Goal: Task Accomplishment & Management: Use online tool/utility

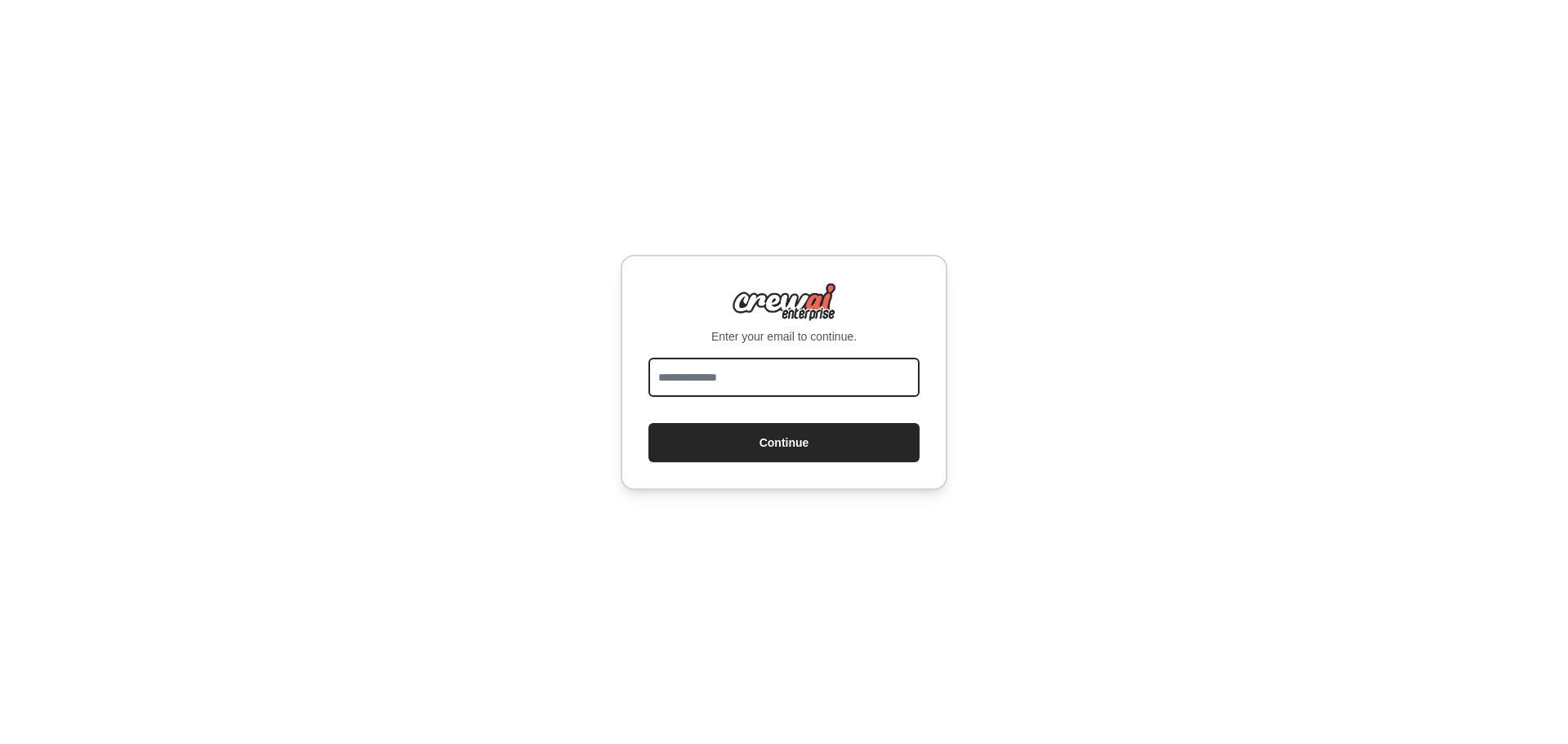
click at [701, 370] on input "email" at bounding box center [784, 377] width 271 height 39
type input "**********"
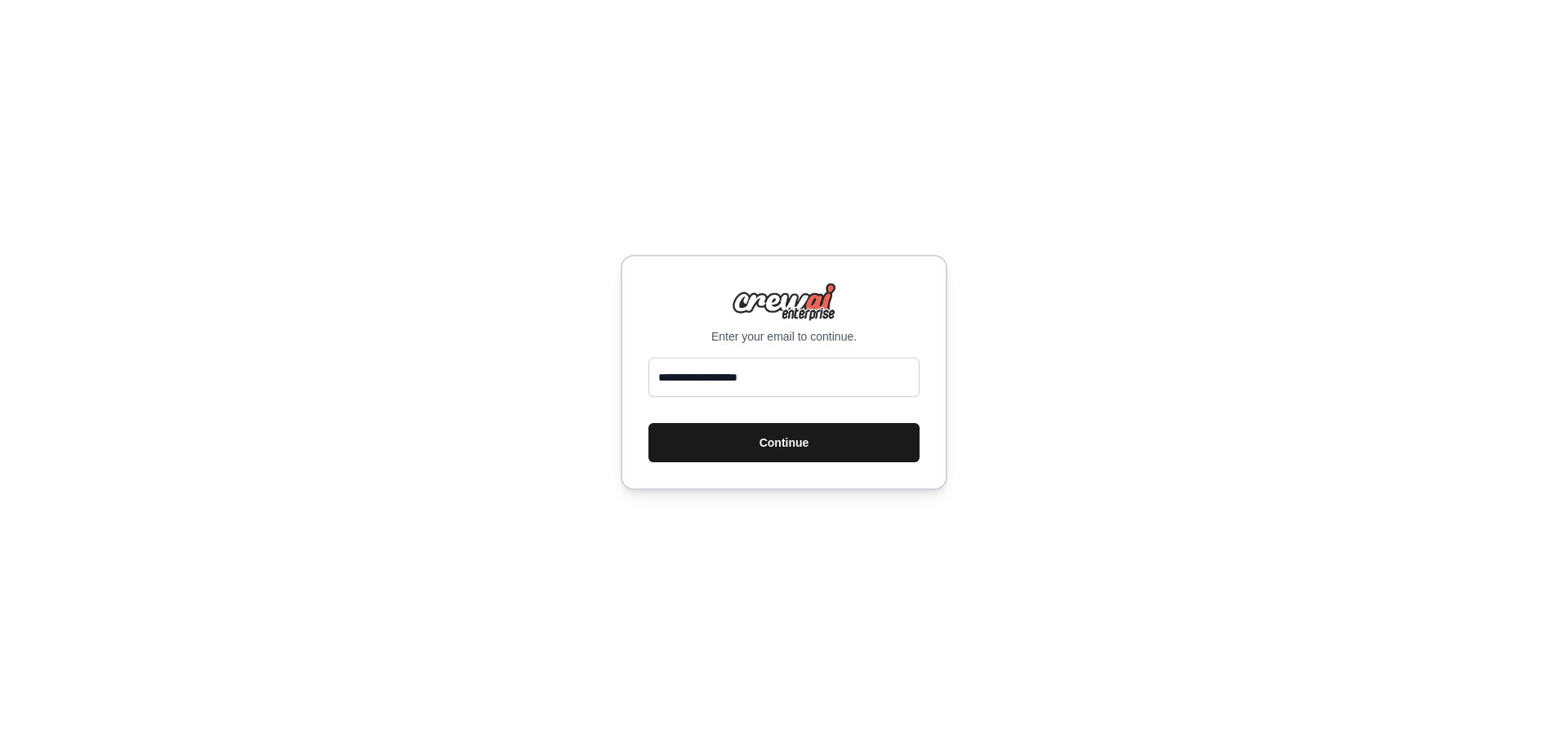
click at [850, 453] on button "Continue" at bounding box center [784, 443] width 271 height 39
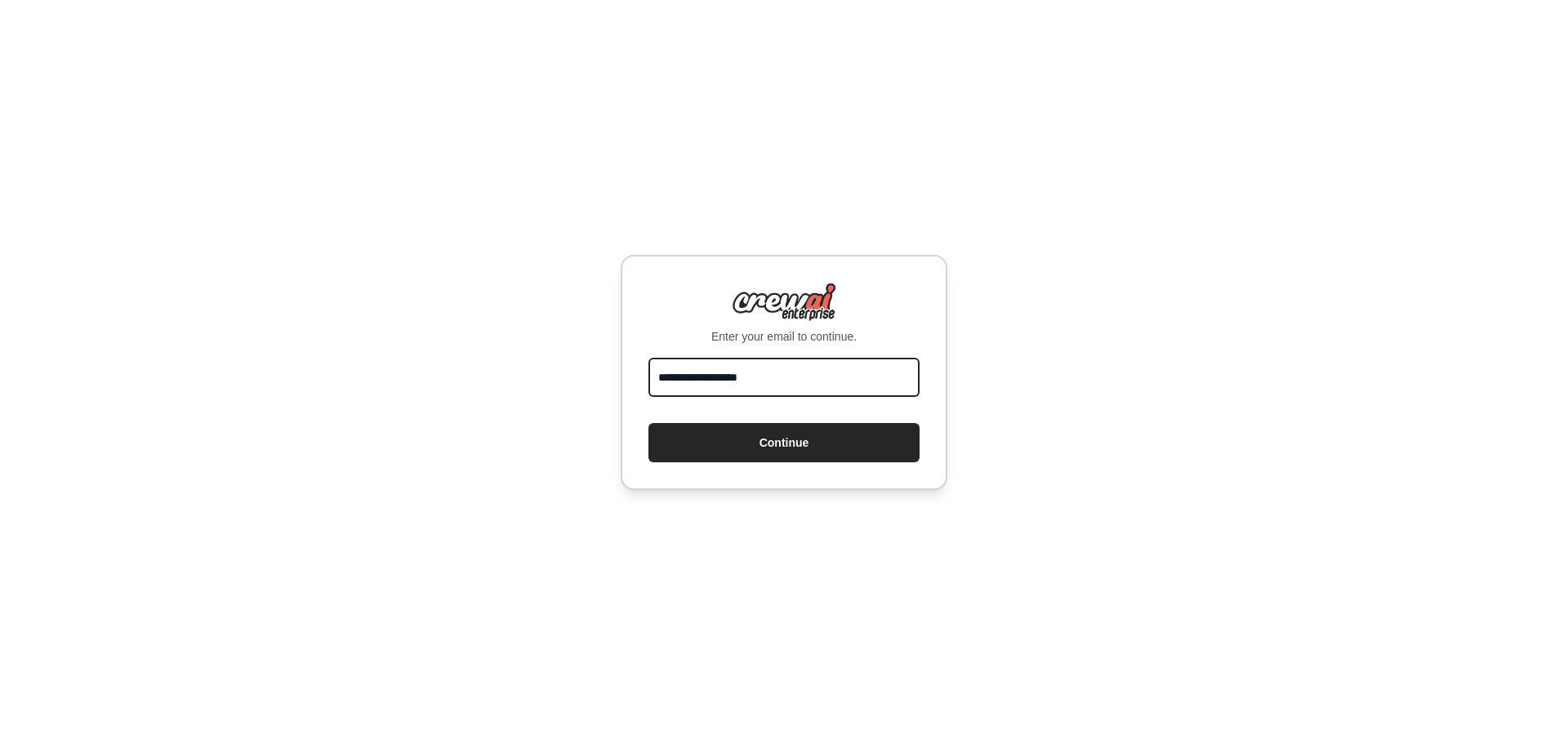
click at [793, 384] on input "**********" at bounding box center [784, 377] width 271 height 39
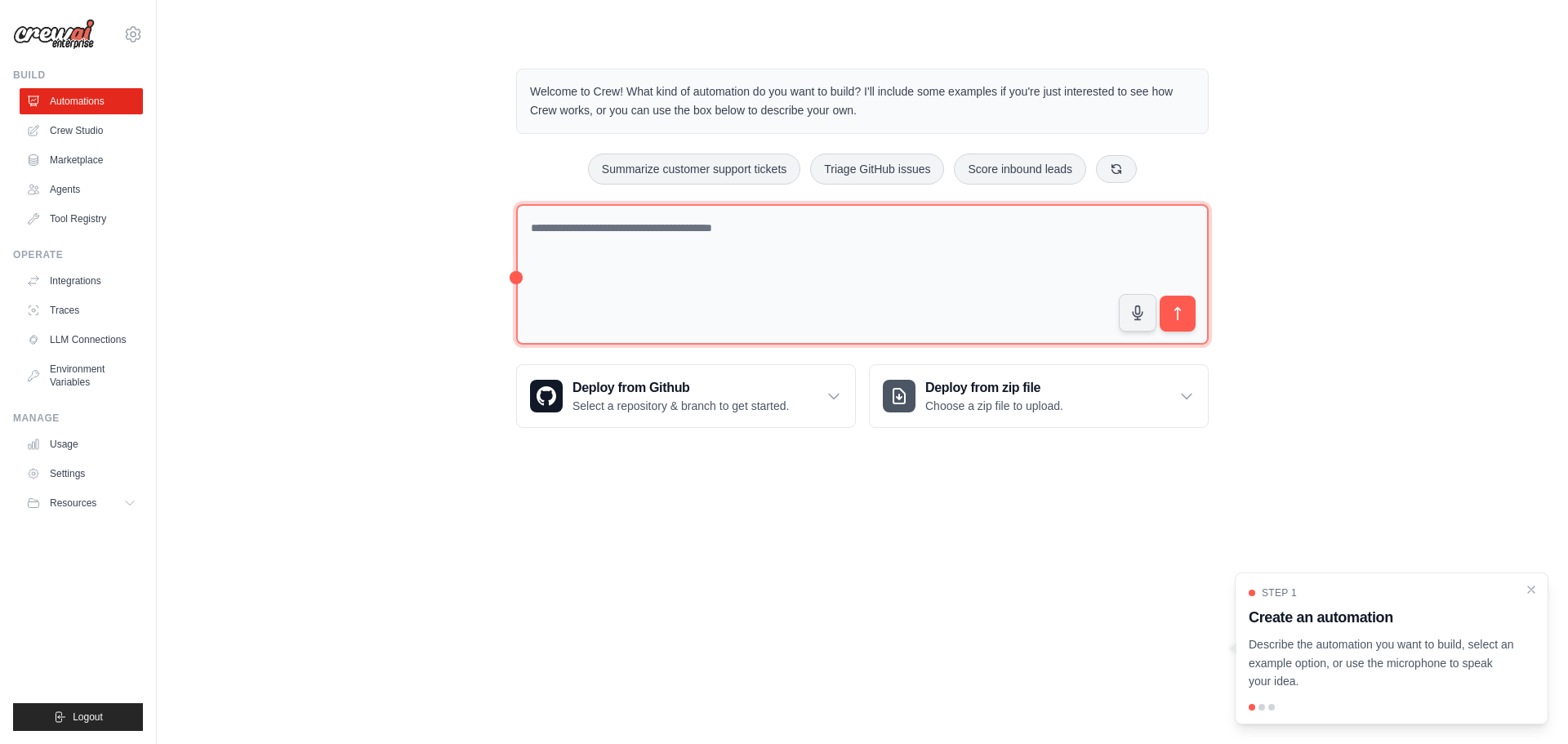
click at [873, 271] on textarea at bounding box center [862, 275] width 692 height 141
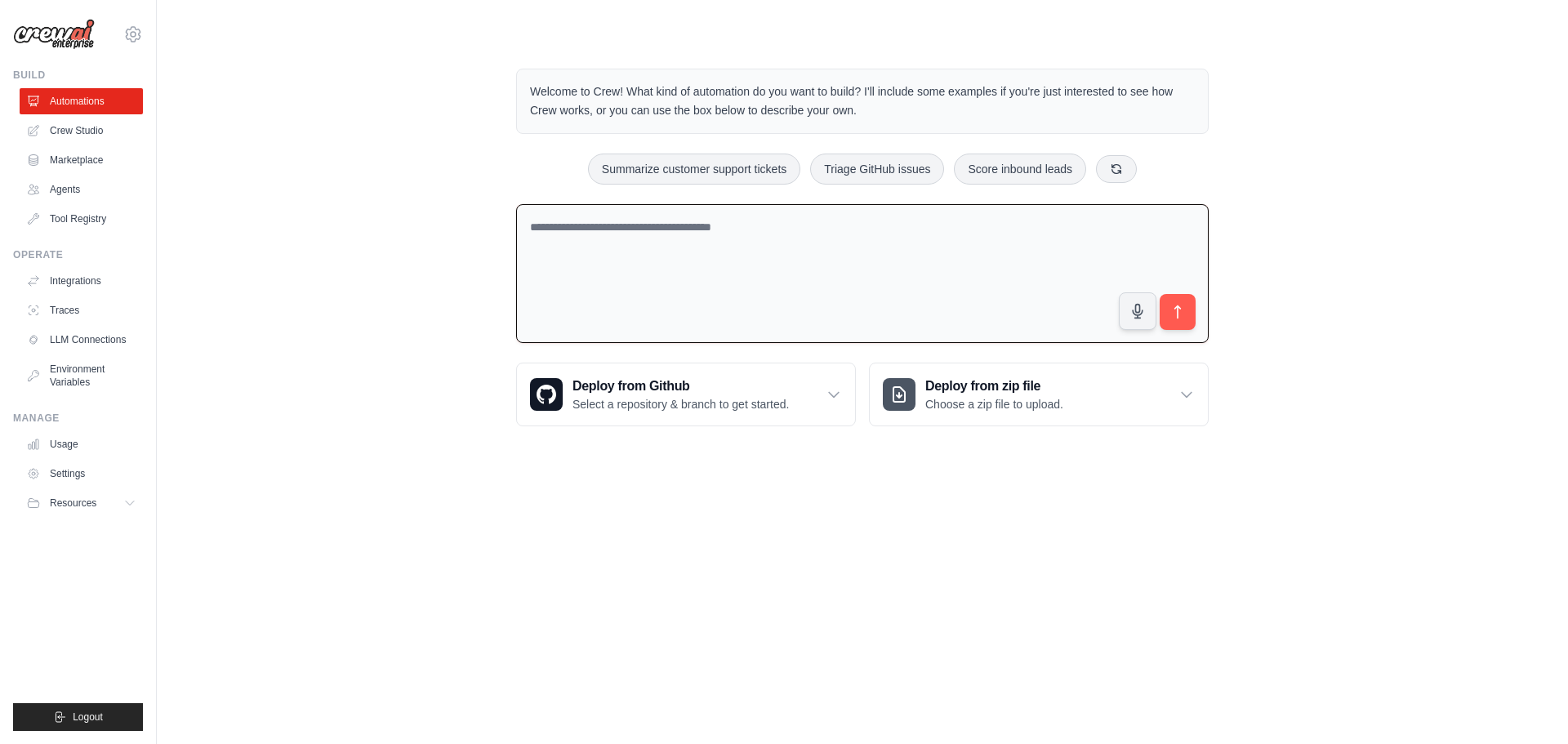
click at [686, 493] on body "ranjitj86@gmail.com Settings Build Automations Crew Studio" at bounding box center [784, 372] width 1568 height 744
click at [681, 282] on textarea "To enrich screen reader interactions, please activate Accessibility in Grammarl…" at bounding box center [862, 274] width 692 height 140
click at [88, 462] on link "Settings" at bounding box center [83, 473] width 123 height 26
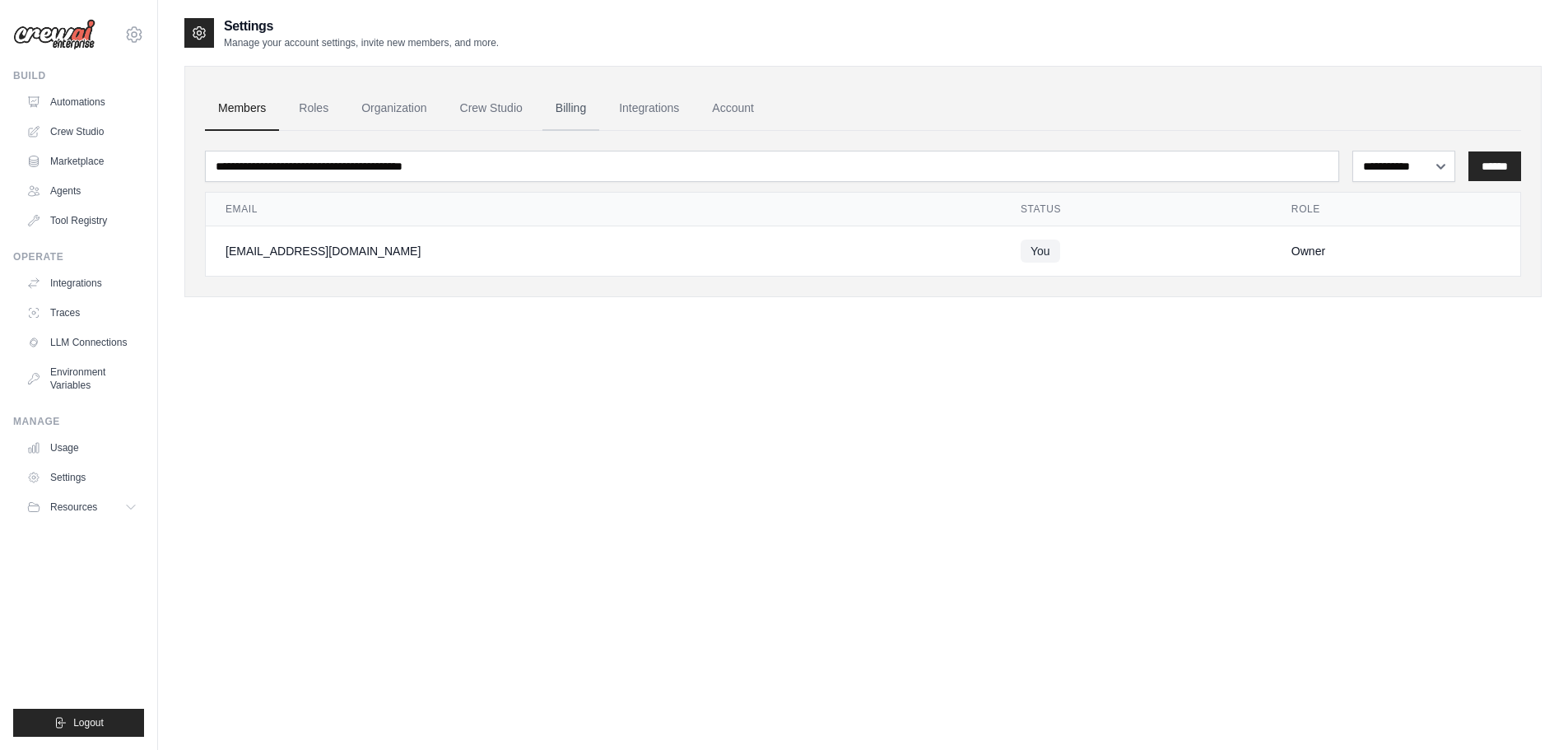
click at [588, 107] on link "Billing" at bounding box center [571, 108] width 57 height 44
click at [487, 107] on link "Crew Studio" at bounding box center [491, 108] width 89 height 44
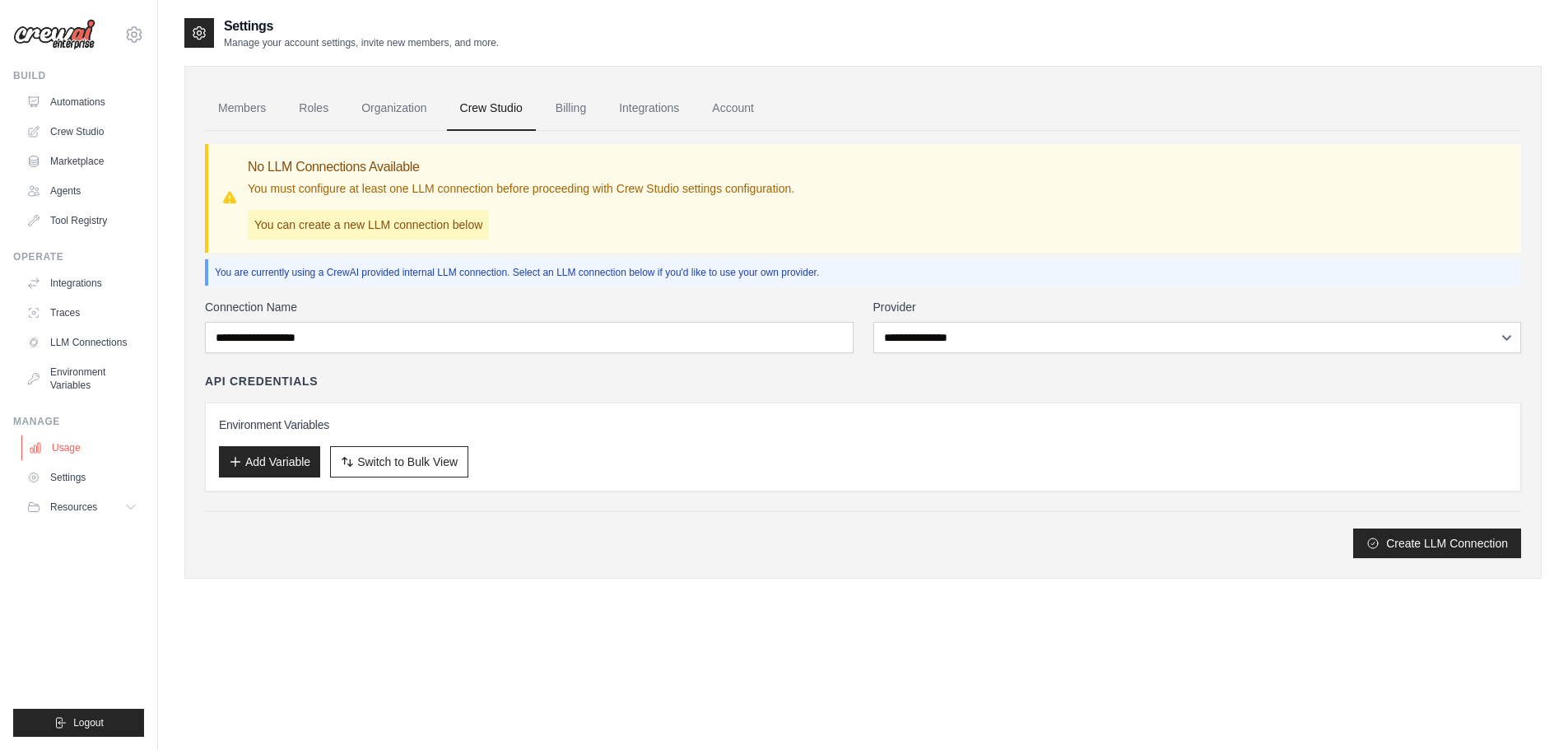
click at [60, 448] on link "Usage" at bounding box center [83, 447] width 124 height 26
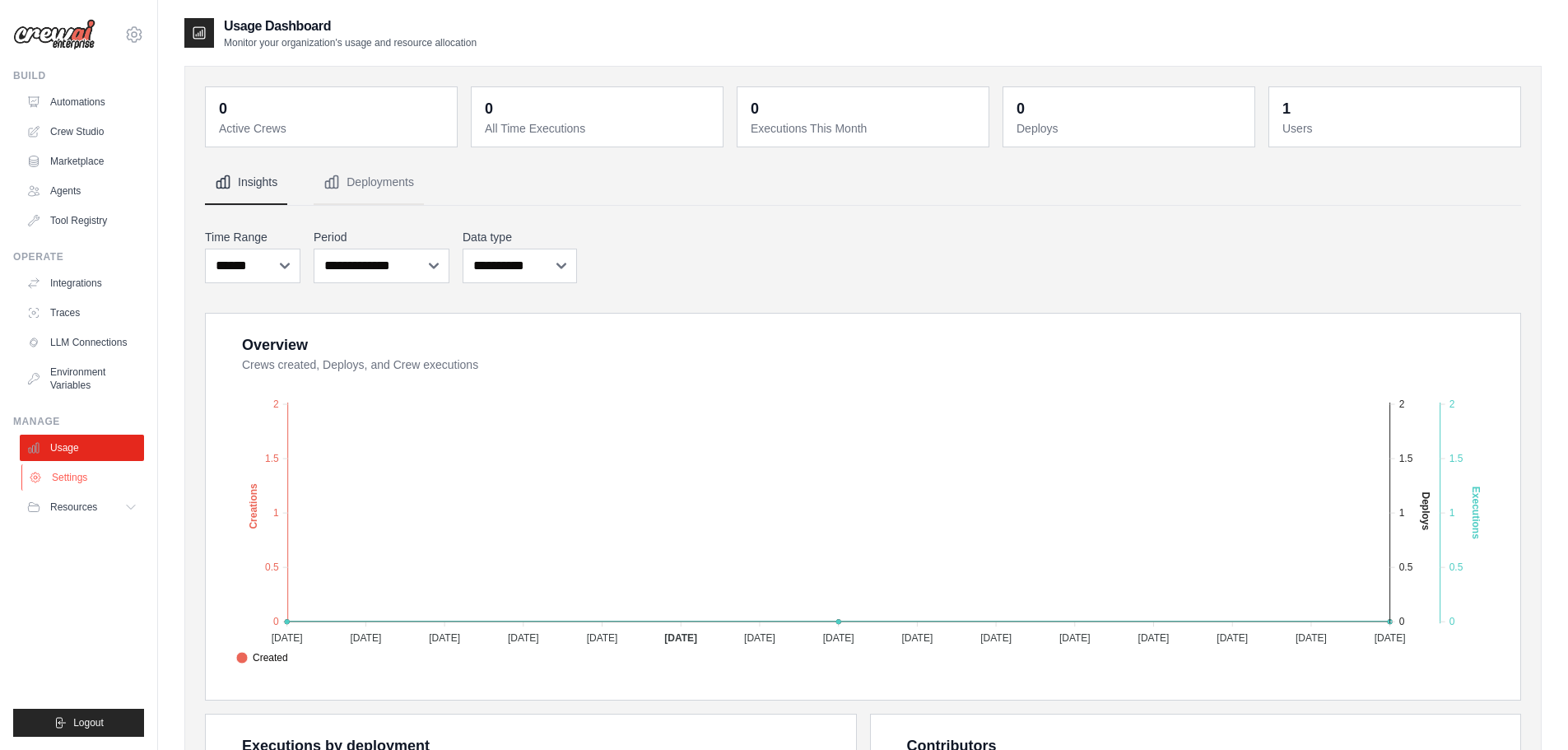
click at [62, 470] on link "Settings" at bounding box center [83, 477] width 124 height 26
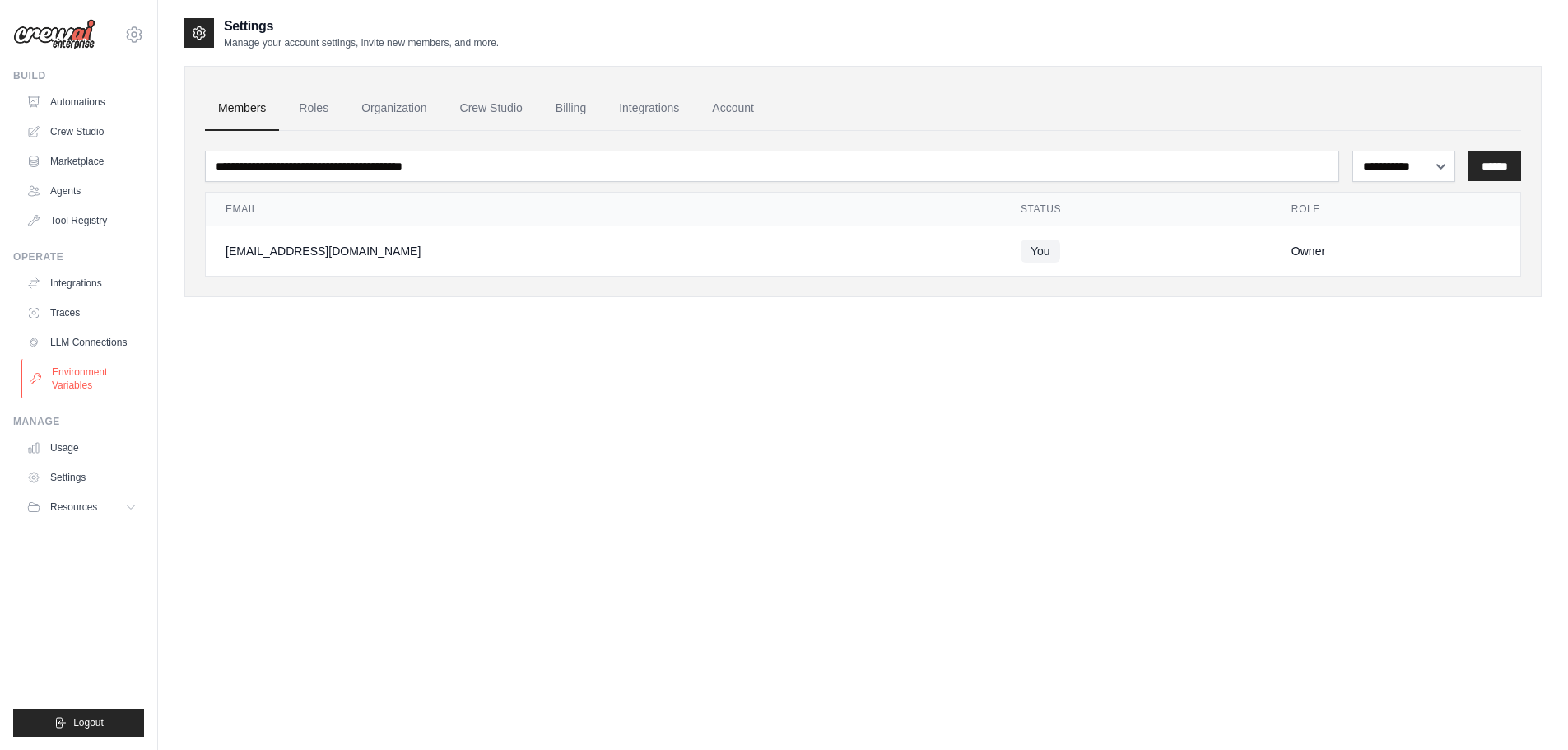
click at [129, 384] on link "Environment Variables" at bounding box center [83, 378] width 124 height 39
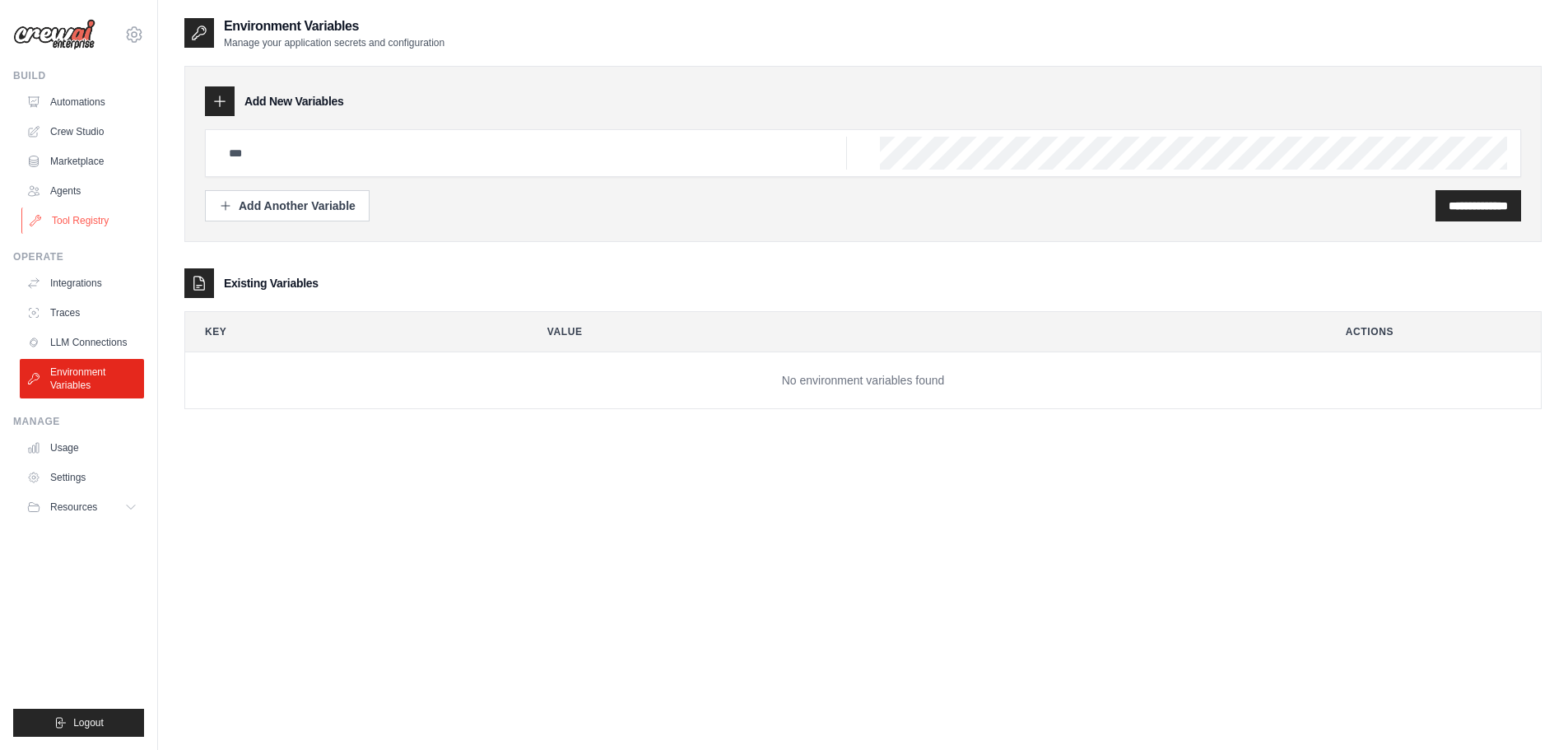
click at [105, 222] on link "Tool Registry" at bounding box center [83, 221] width 124 height 26
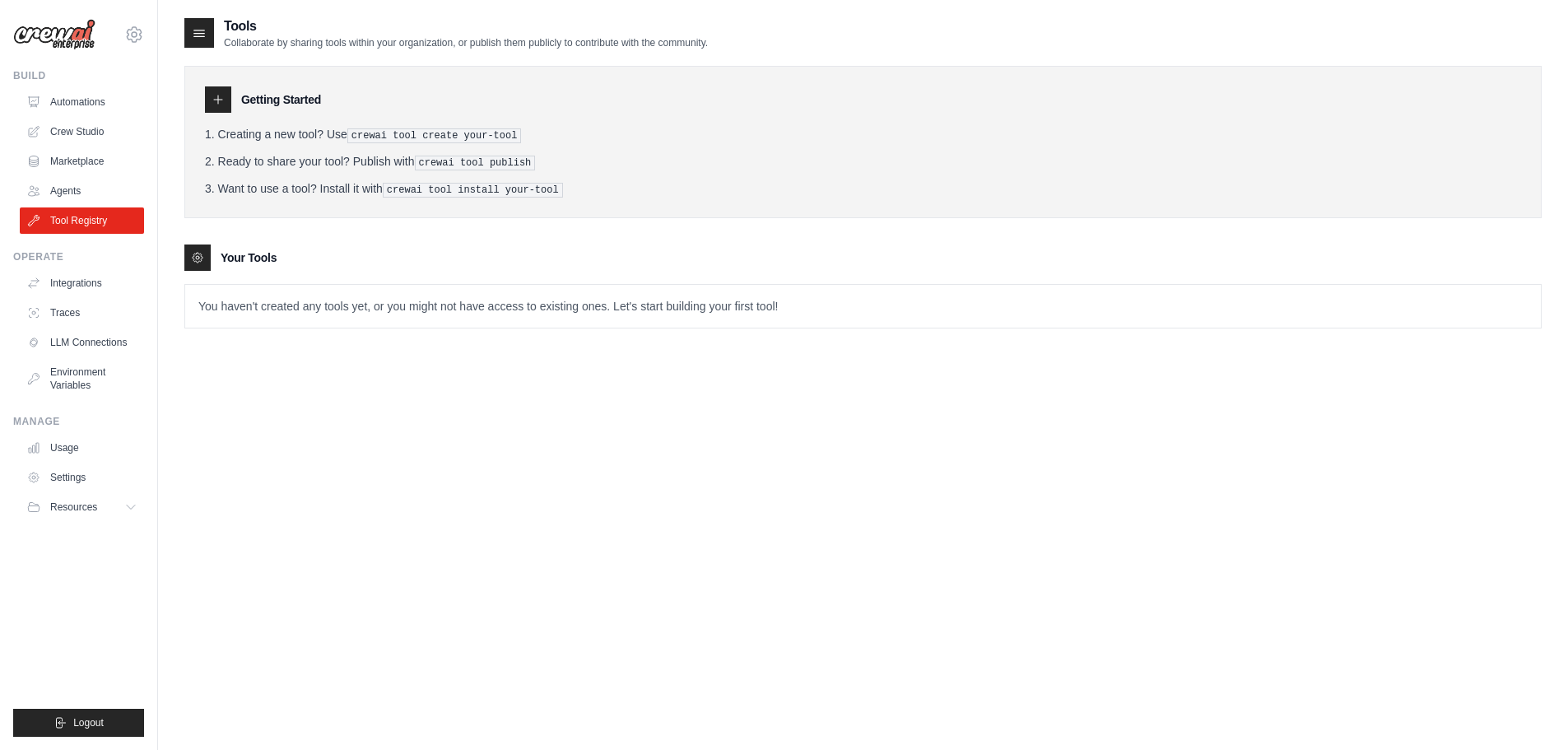
click at [72, 185] on link "Agents" at bounding box center [82, 191] width 124 height 26
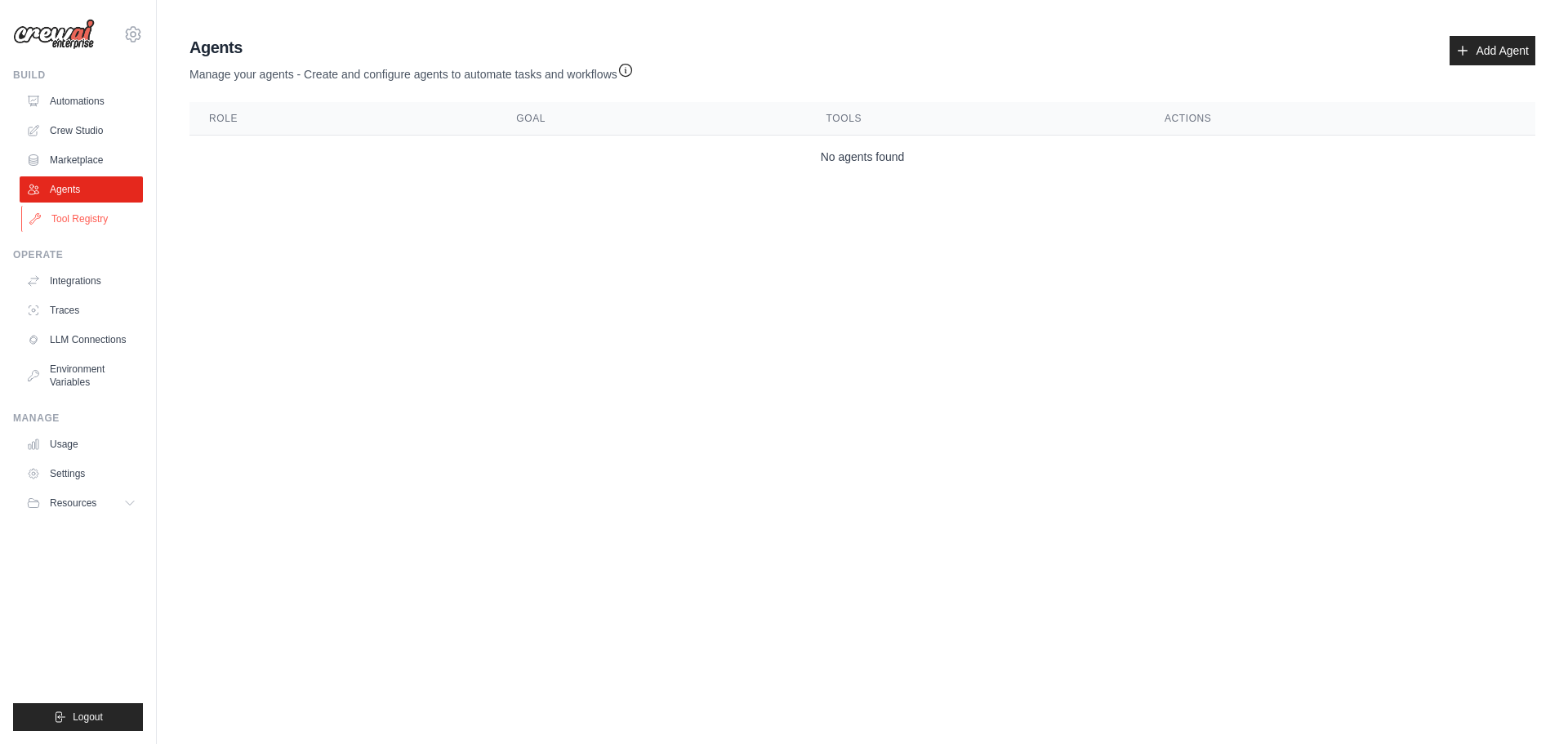
click at [75, 205] on ul "Automations Crew Studio Marketplace Agents Tool Registry" at bounding box center [81, 160] width 123 height 144
click at [74, 217] on link "Tool Registry" at bounding box center [83, 219] width 123 height 26
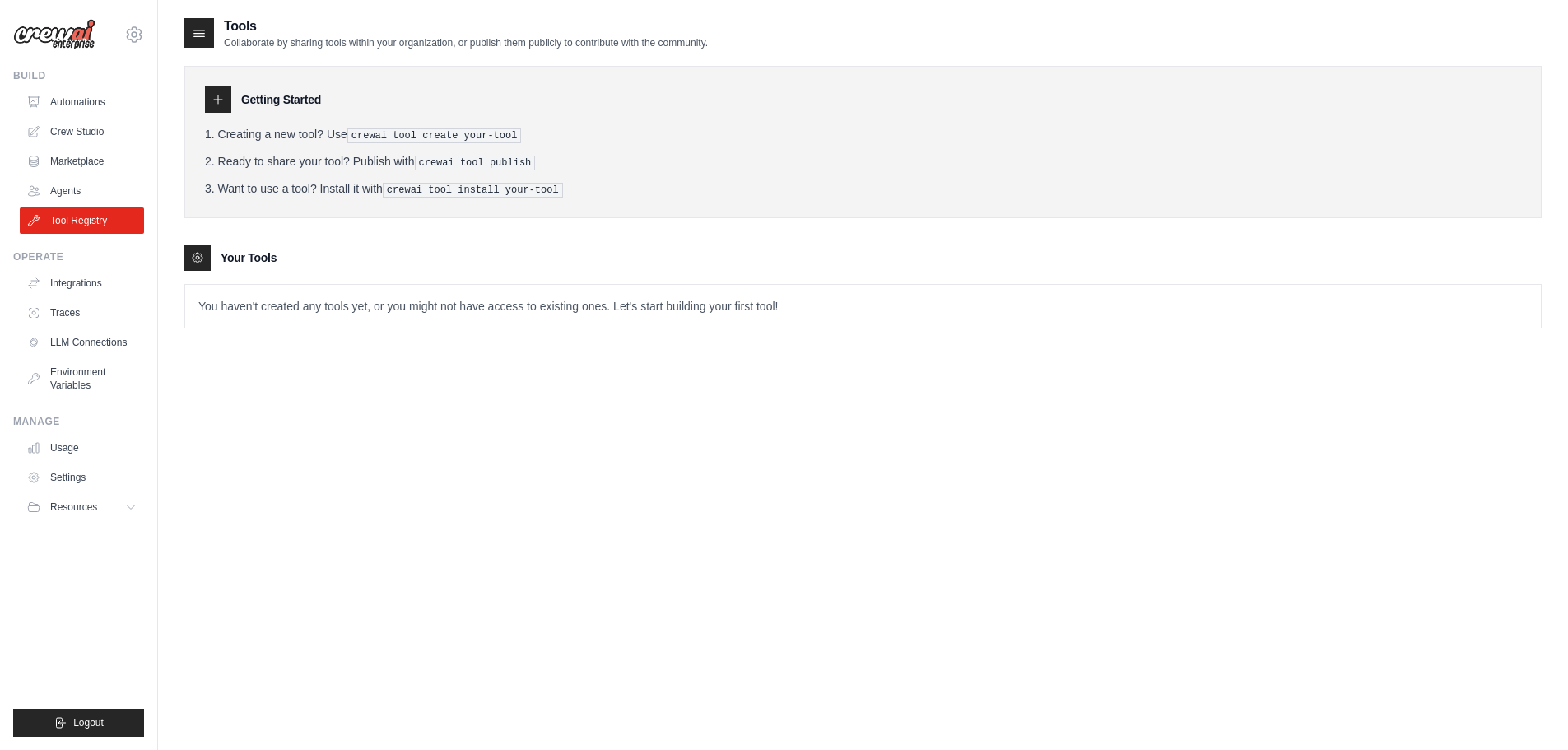
drag, startPoint x: 380, startPoint y: 133, endPoint x: 539, endPoint y: 142, distance: 159.3
click at [518, 142] on ol "Creating a new tool? Use crewai tool create your-tool Ready to share your tool?…" at bounding box center [863, 162] width 1316 height 72
click at [540, 142] on ol "Creating a new tool? Use crewai tool create your-tool Ready to share your tool?…" at bounding box center [863, 162] width 1316 height 72
click at [69, 179] on link "Agents" at bounding box center [83, 191] width 124 height 26
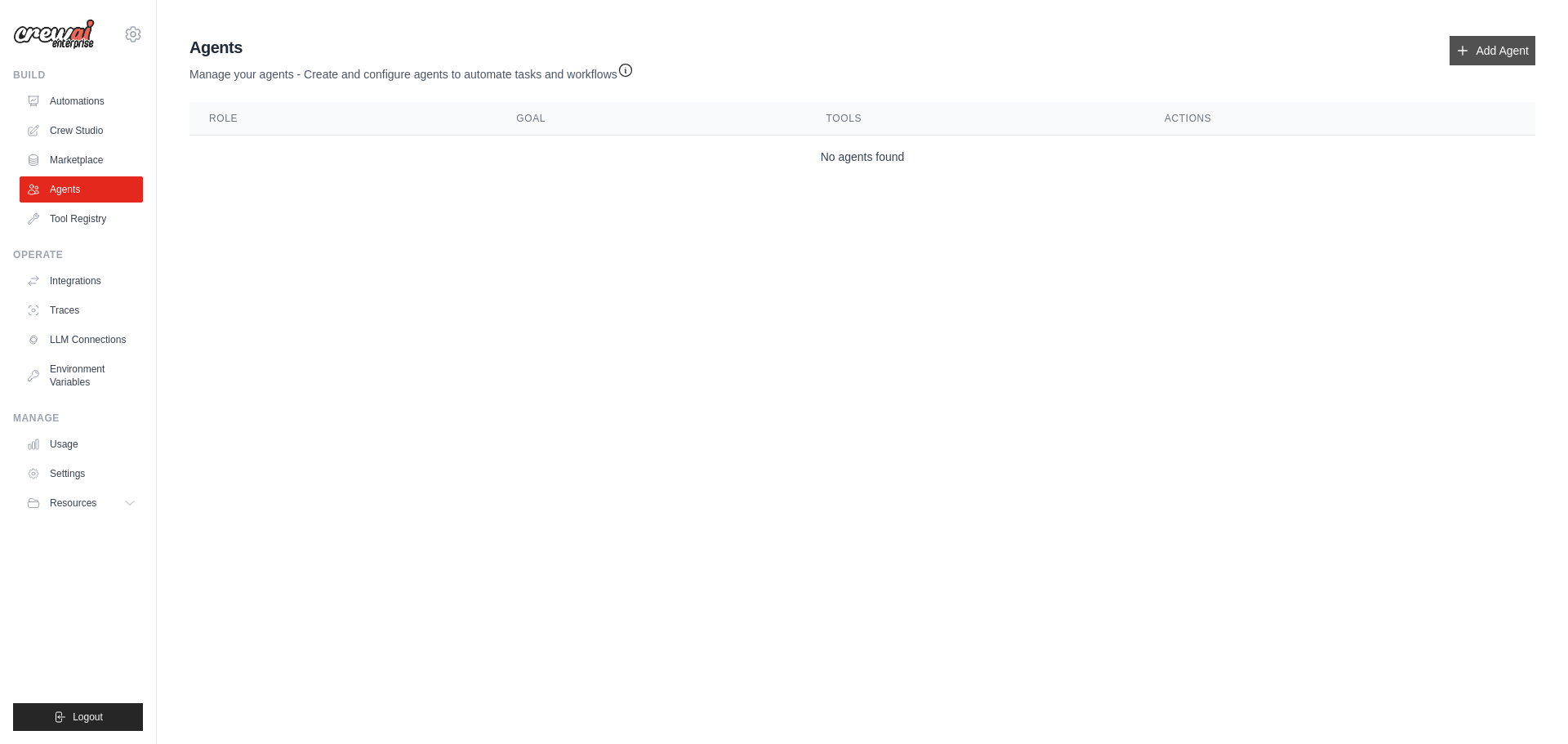
click at [1505, 40] on link "Add Agent" at bounding box center [1492, 51] width 85 height 30
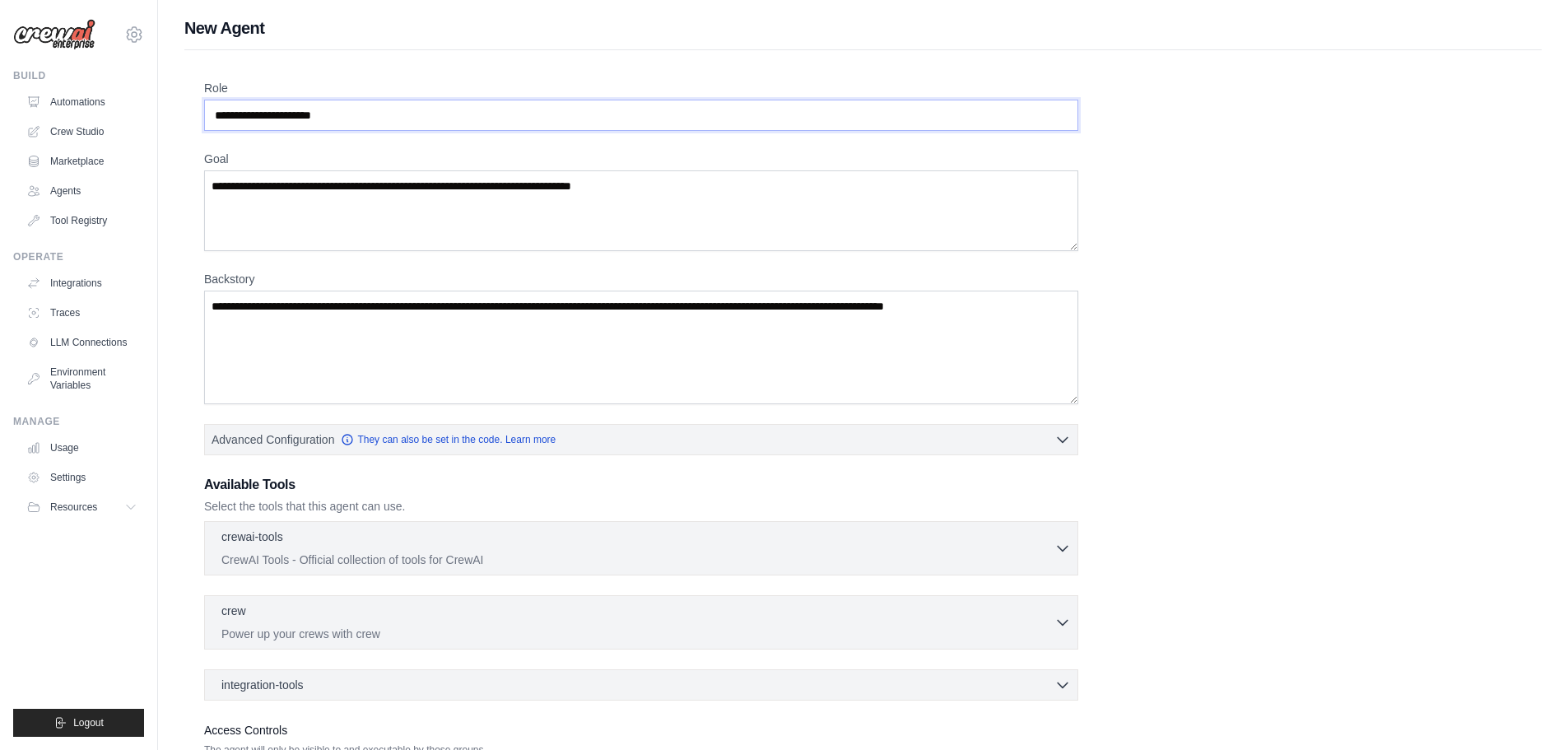
click at [440, 118] on input "Role" at bounding box center [641, 115] width 874 height 32
click at [442, 118] on input "Role" at bounding box center [641, 115] width 874 height 32
click at [428, 230] on textarea "Goal" at bounding box center [641, 211] width 874 height 81
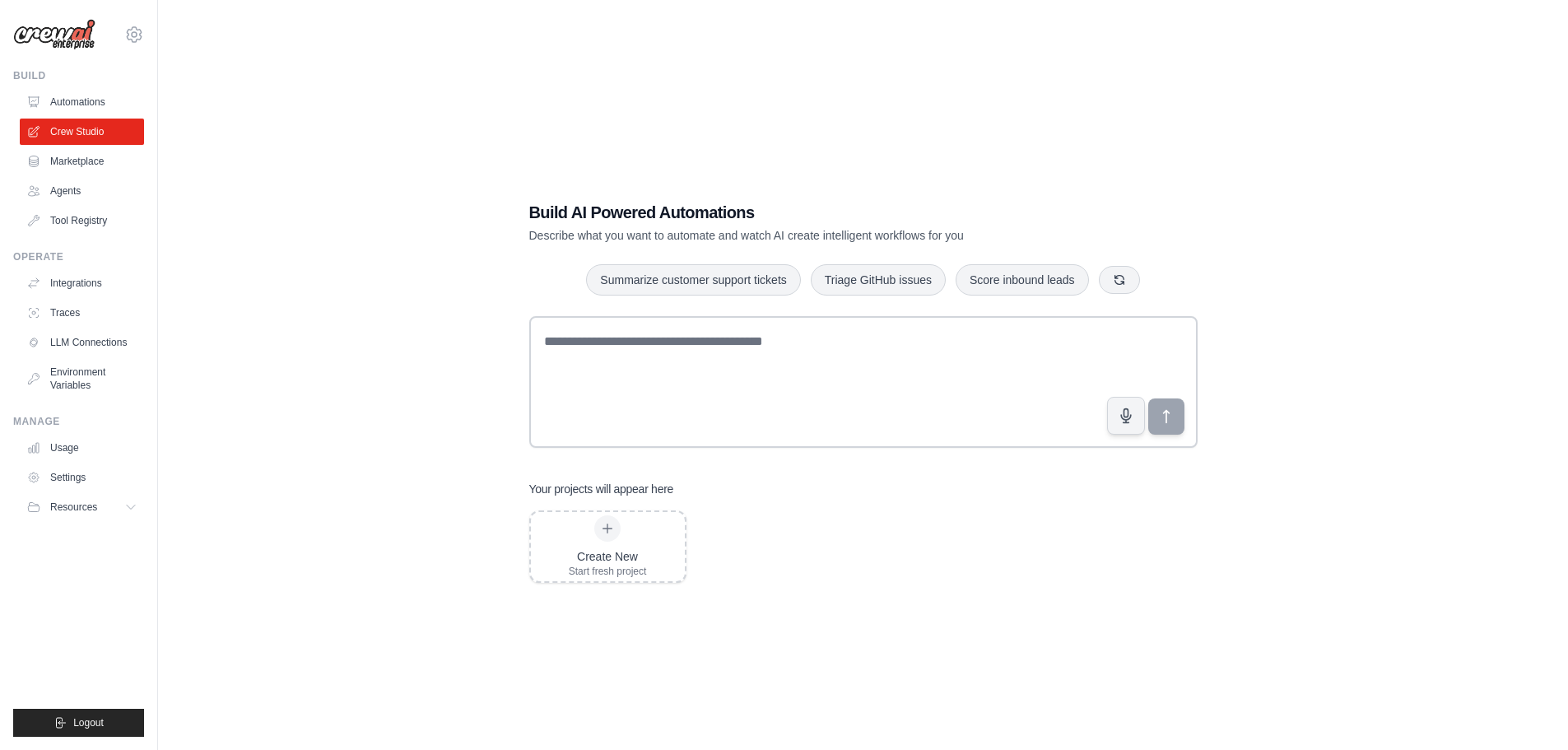
drag, startPoint x: 1162, startPoint y: 0, endPoint x: 419, endPoint y: 191, distance: 767.2
click at [419, 191] on div "Build AI Powered Automations Describe what you want to automate and watch AI cr…" at bounding box center [863, 391] width 1358 height 750
